Goal: Information Seeking & Learning: Learn about a topic

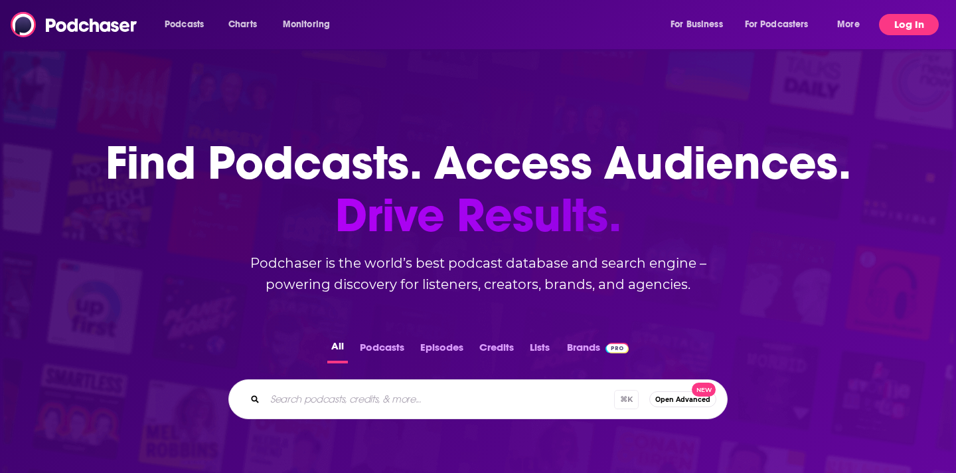
click at [918, 31] on button "Log In" at bounding box center [909, 24] width 60 height 21
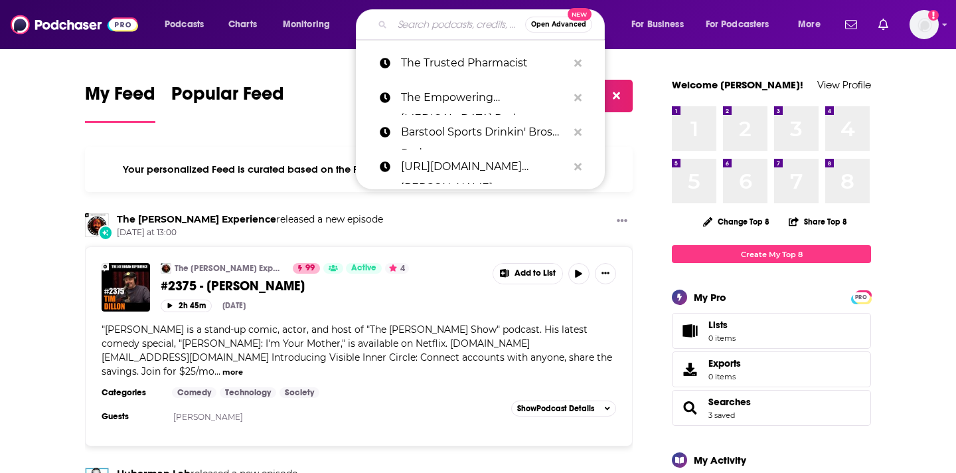
click at [422, 25] on input "Search podcasts, credits, & more..." at bounding box center [459, 24] width 133 height 21
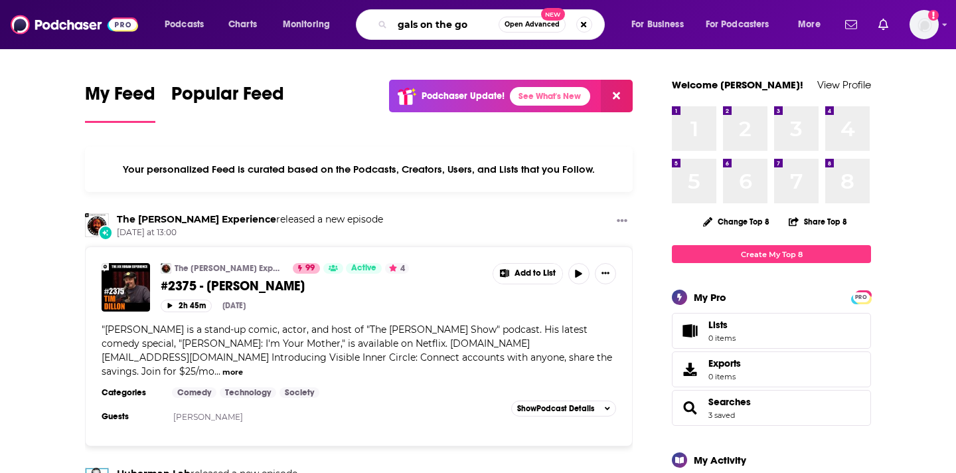
type input "gals on the go"
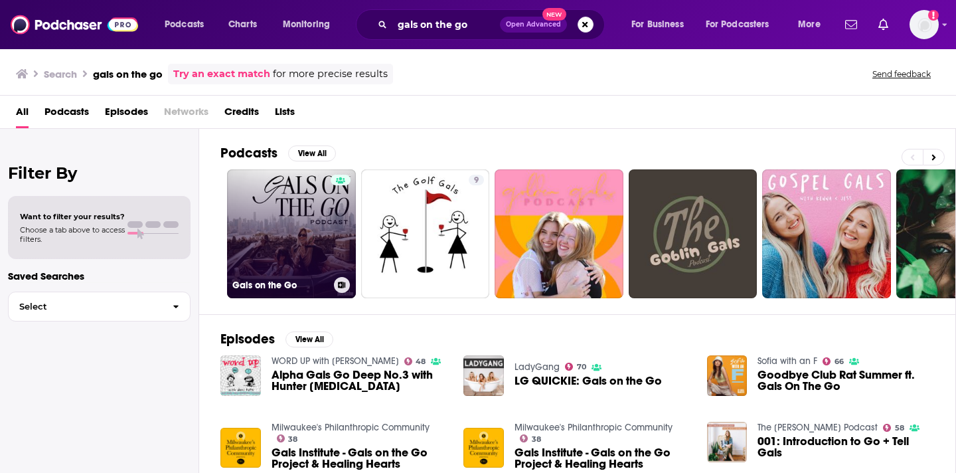
click at [298, 223] on link "Gals on the Go" at bounding box center [291, 233] width 129 height 129
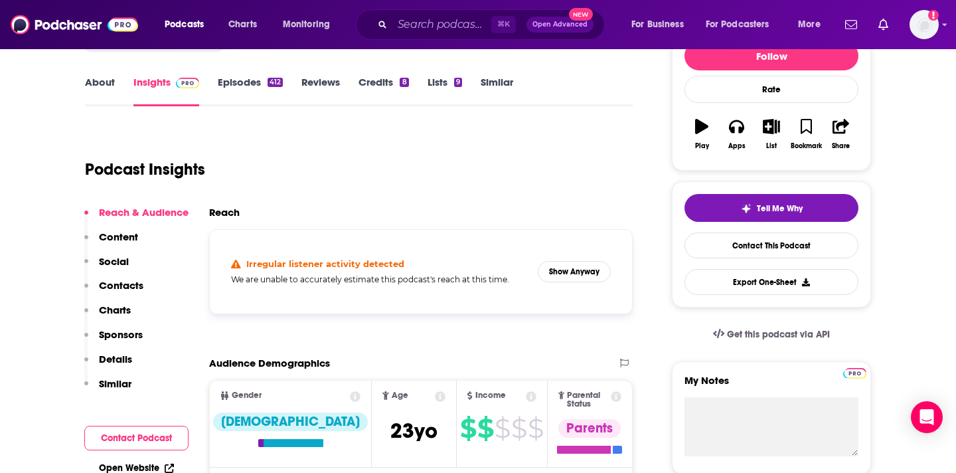
scroll to position [178, 0]
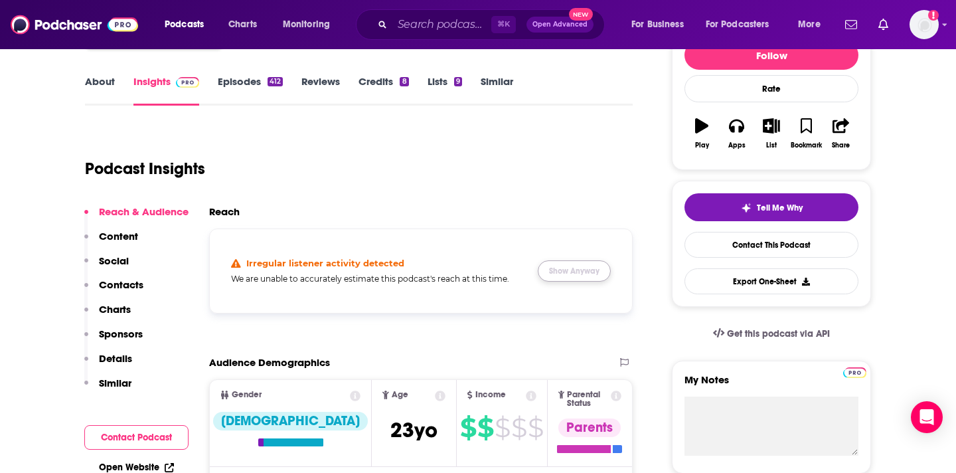
click at [553, 272] on button "Show Anyway" at bounding box center [574, 270] width 73 height 21
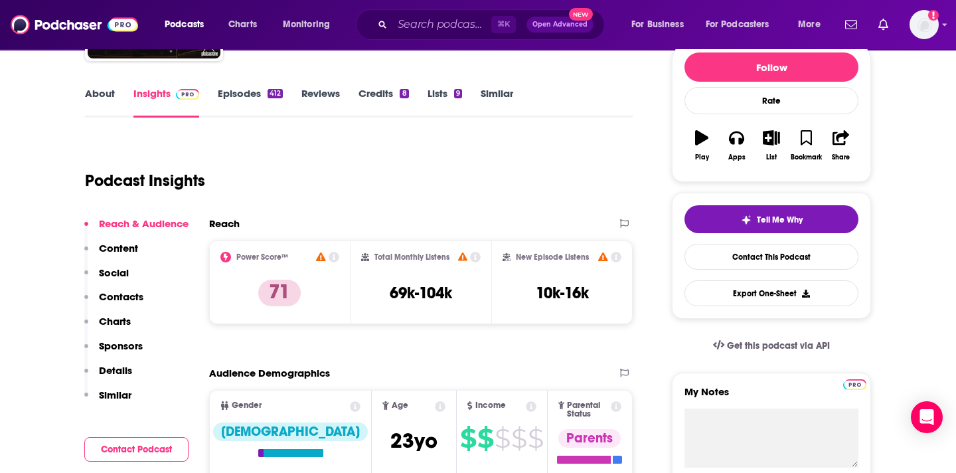
scroll to position [153, 0]
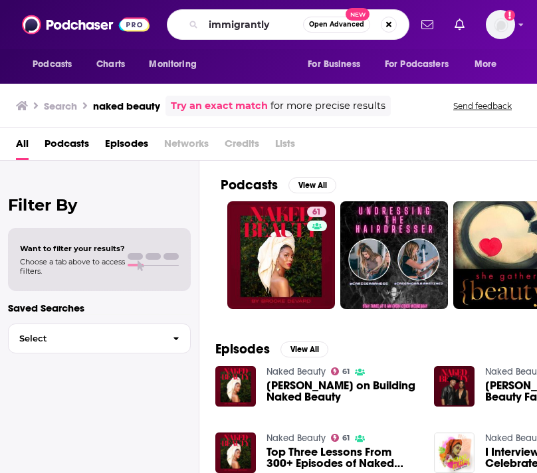
type input "immigrantly"
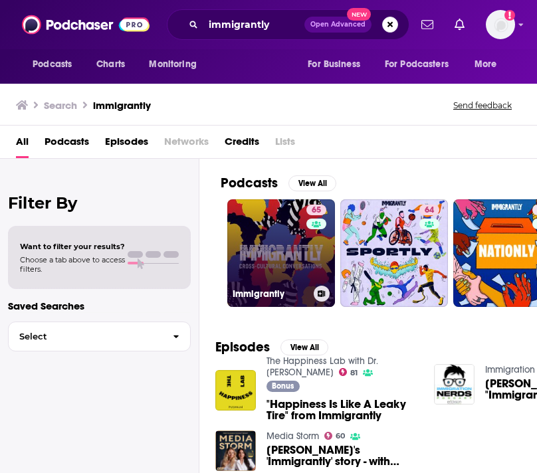
click at [257, 236] on link "65 Immigrantly" at bounding box center [281, 253] width 108 height 108
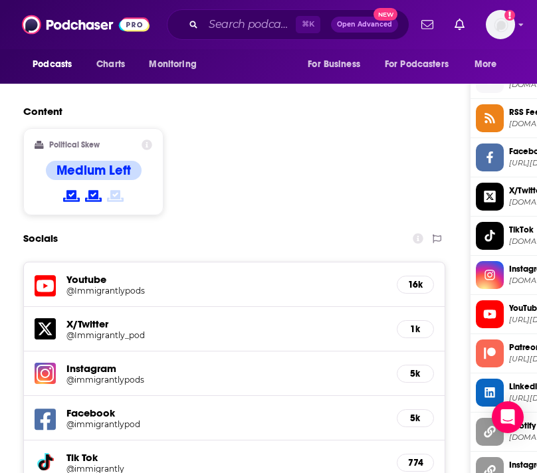
scroll to position [1063, 0]
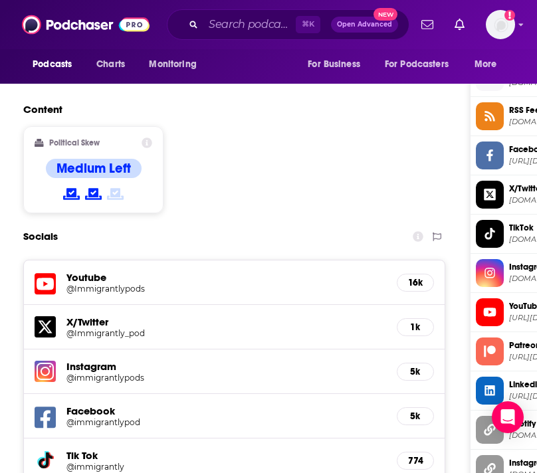
click at [415, 277] on h5 "16k" at bounding box center [415, 282] width 15 height 11
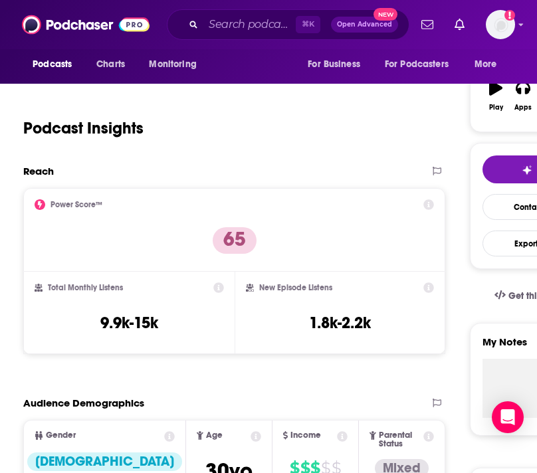
scroll to position [0, 0]
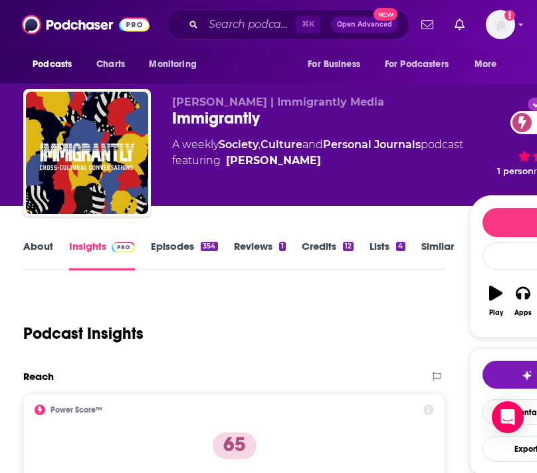
click at [31, 249] on link "About" at bounding box center [38, 255] width 30 height 31
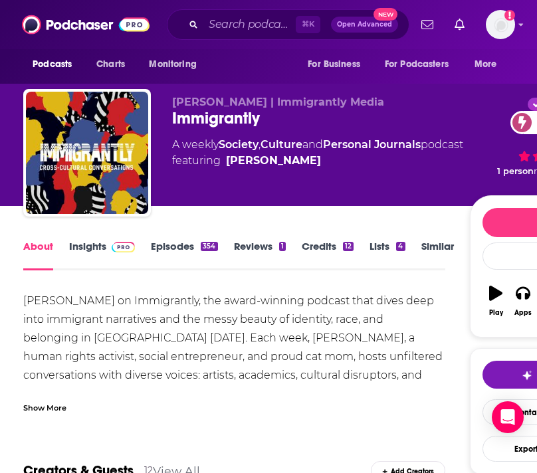
click at [52, 409] on div "Show More" at bounding box center [44, 406] width 43 height 13
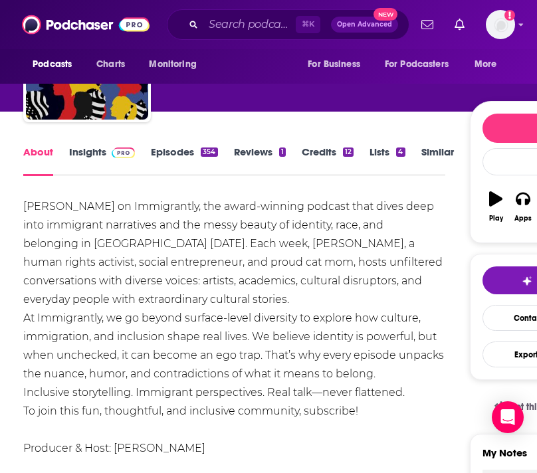
scroll to position [102, 0]
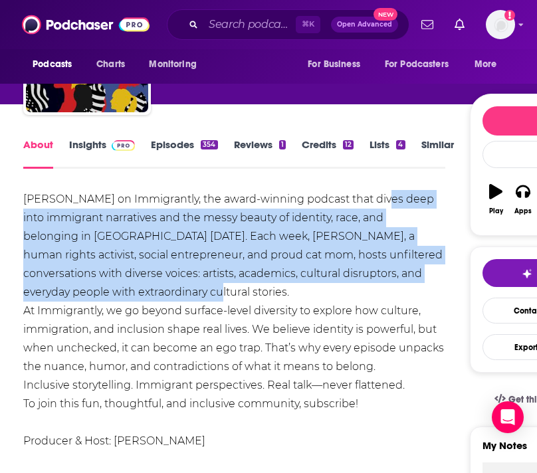
drag, startPoint x: 377, startPoint y: 202, endPoint x: 387, endPoint y: 288, distance: 86.9
copy div "dives deep into immigrant narratives and the messy beauty of identity, race, an…"
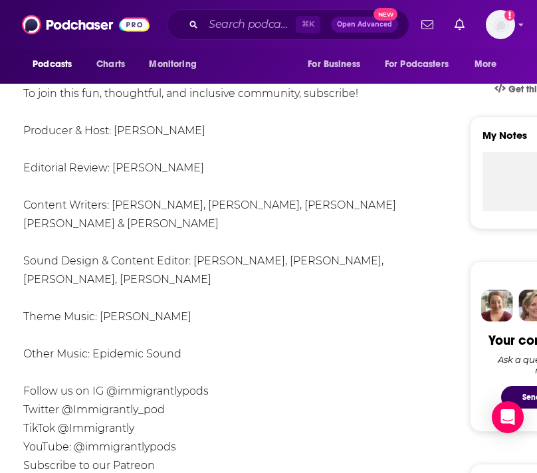
scroll to position [0, 0]
